Goal: Use online tool/utility: Utilize a website feature to perform a specific function

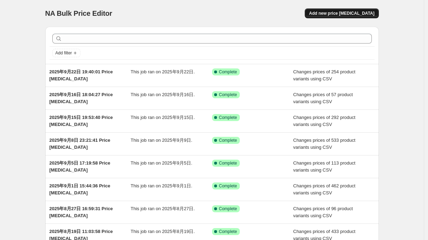
click at [338, 13] on span "Add new price [MEDICAL_DATA]" at bounding box center [341, 14] width 65 height 6
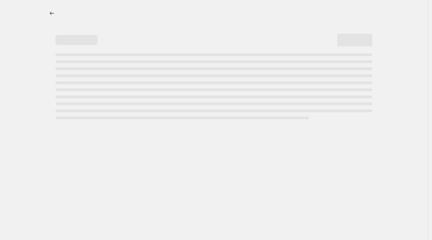
select select "percentage"
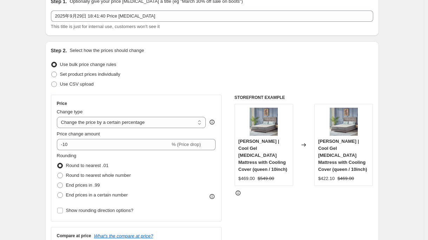
scroll to position [35, 0]
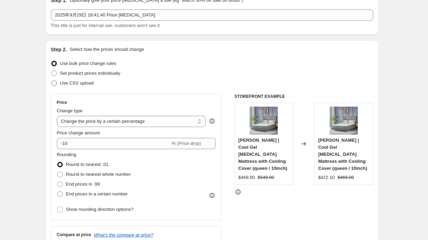
click at [88, 85] on span "Use CSV upload" at bounding box center [77, 82] width 34 height 5
click at [52, 81] on input "Use CSV upload" at bounding box center [51, 80] width 0 height 0
radio input "true"
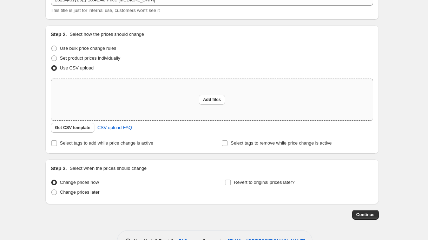
scroll to position [50, 0]
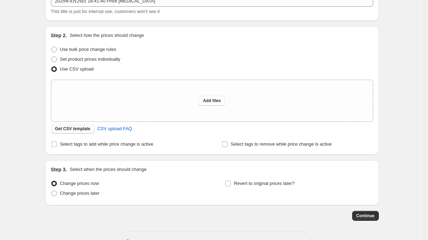
click at [79, 132] on button "Get CSV template" at bounding box center [73, 129] width 44 height 10
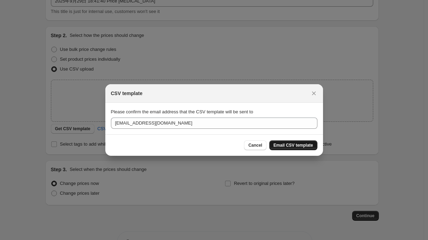
click at [283, 146] on span "Email CSV template" at bounding box center [294, 146] width 40 height 6
